Goal: Task Accomplishment & Management: Manage account settings

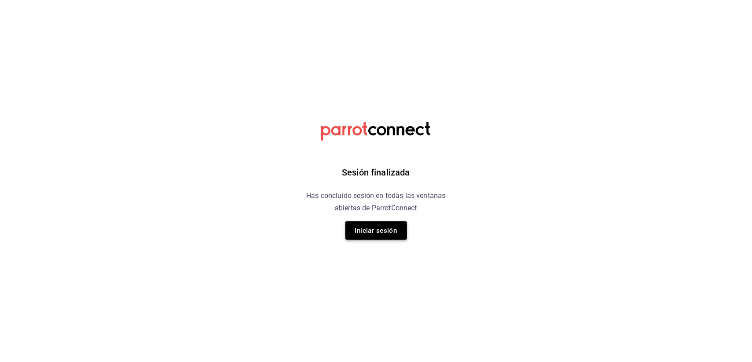
click at [375, 232] on button "Iniciar sesión" at bounding box center [376, 230] width 62 height 18
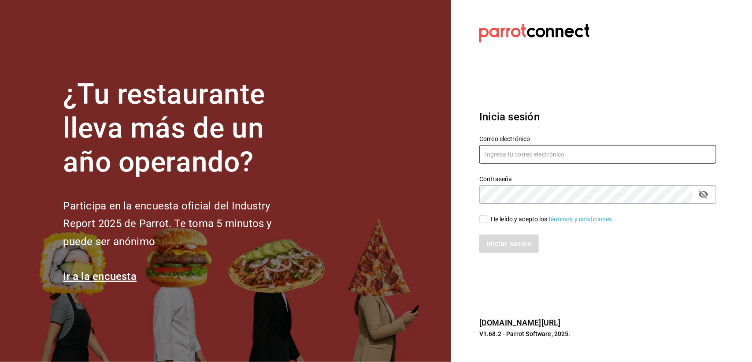
click at [495, 163] on div "Correo electrónico" at bounding box center [597, 150] width 237 height 30
click at [497, 157] on input "text" at bounding box center [597, 154] width 237 height 18
click at [503, 155] on input "[PERSON_NAME].[PERSON_NAME]" at bounding box center [597, 154] width 237 height 18
click at [502, 155] on input "[PERSON_NAME].[PERSON_NAME]" at bounding box center [597, 154] width 237 height 18
click at [525, 156] on input "[PERSON_NAME].[PERSON_NAME]" at bounding box center [597, 154] width 237 height 18
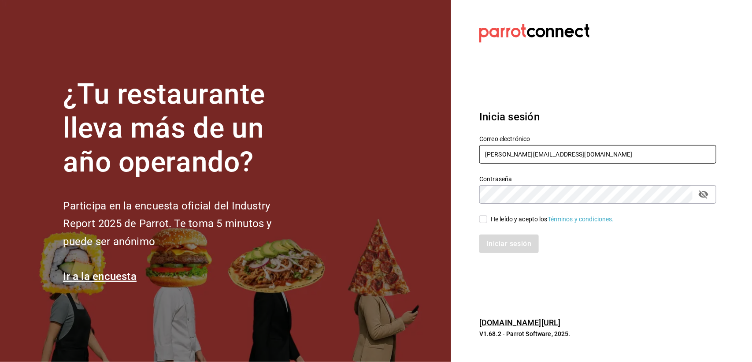
type input "[PERSON_NAME][EMAIL_ADDRESS][DOMAIN_NAME]"
click at [481, 221] on input "He leído y acepto los Términos y condiciones." at bounding box center [483, 219] width 8 height 8
checkbox input "true"
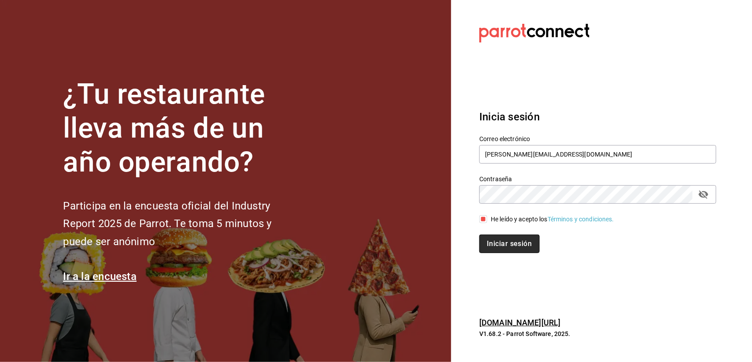
click at [490, 244] on button "Iniciar sesión" at bounding box center [509, 243] width 60 height 18
